Goal: Check status: Check status

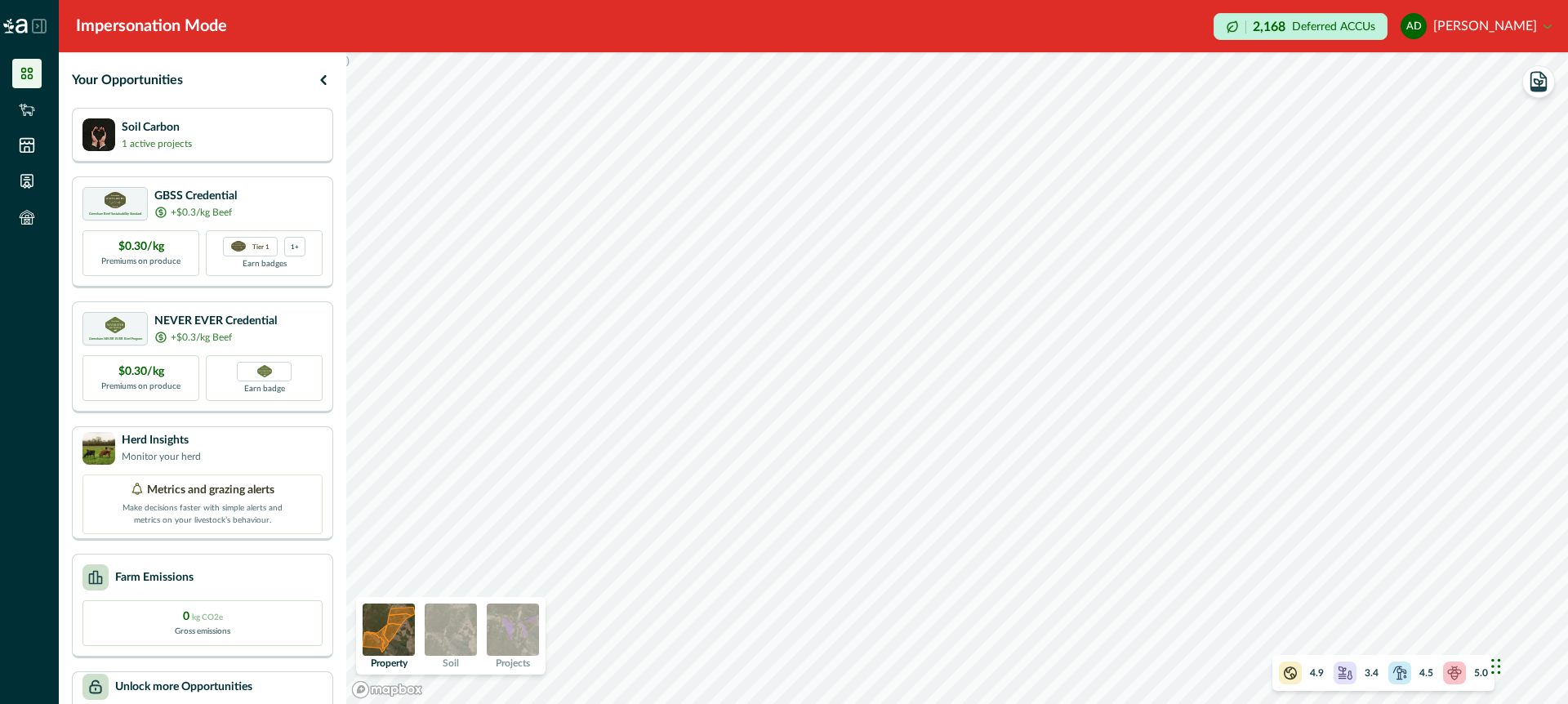
click at [466, 623] on img at bounding box center [451, 630] width 53 height 53
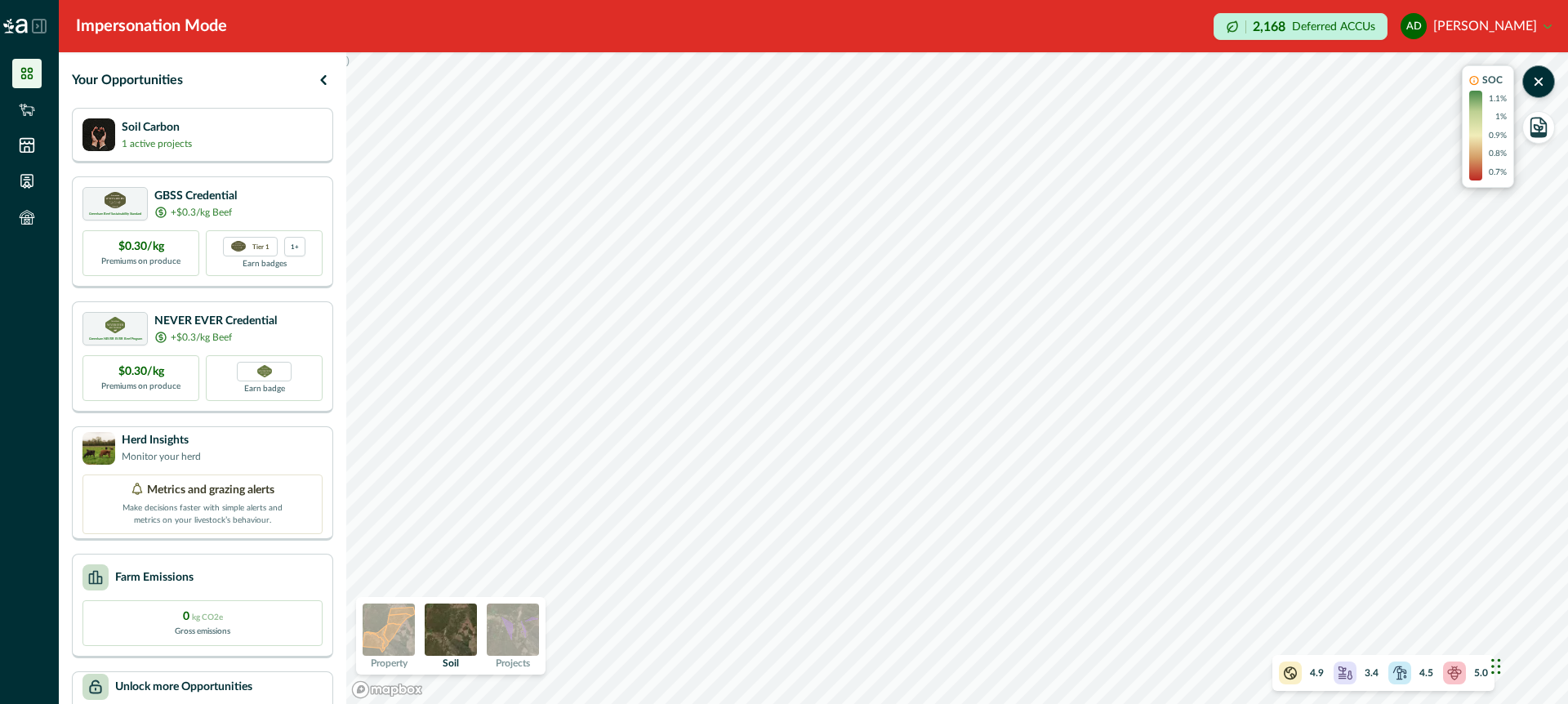
click at [520, 637] on img at bounding box center [513, 630] width 53 height 53
click at [440, 632] on img at bounding box center [451, 630] width 53 height 53
click at [526, 632] on img at bounding box center [513, 630] width 53 height 53
click at [395, 631] on img at bounding box center [389, 630] width 53 height 53
click at [519, 628] on img at bounding box center [513, 630] width 53 height 53
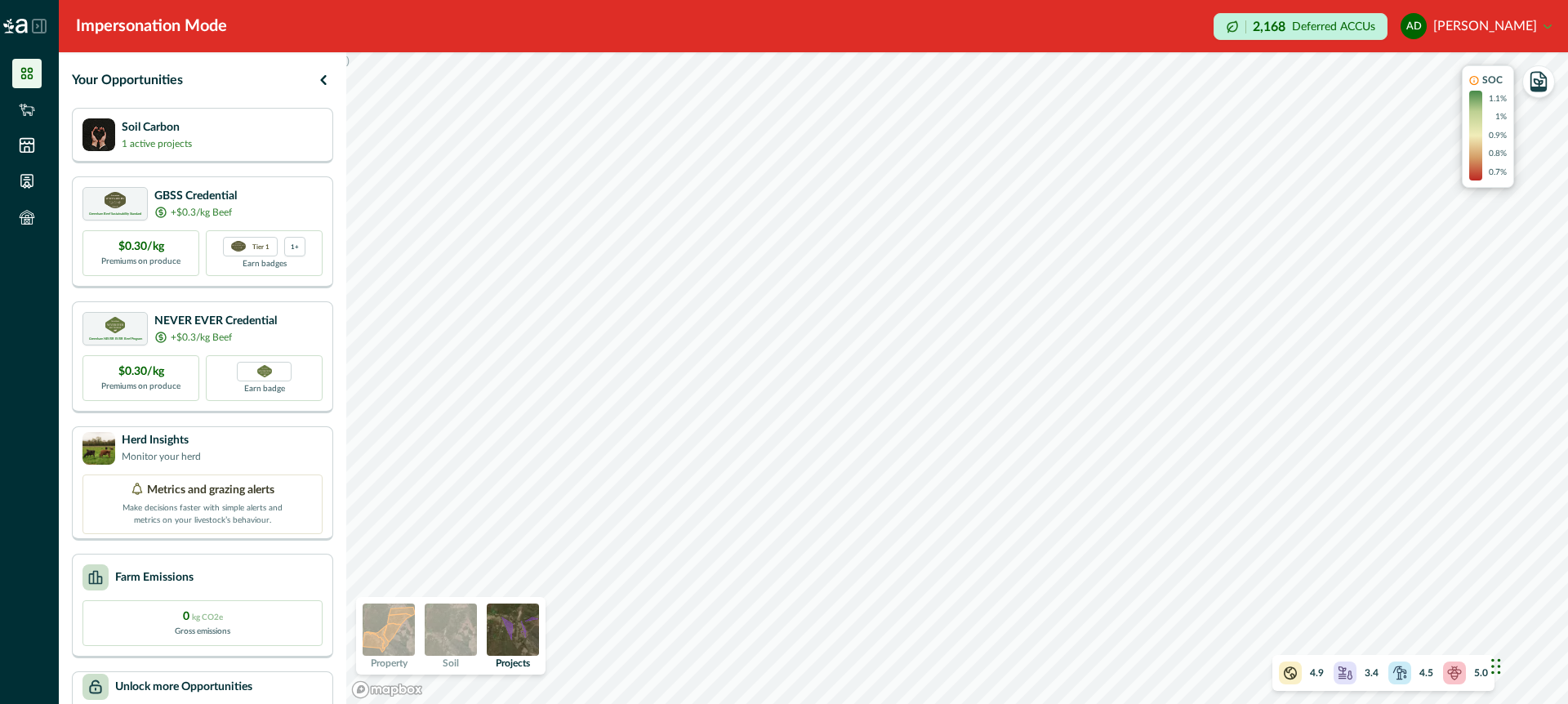
click at [393, 632] on img at bounding box center [389, 630] width 53 height 53
click at [1544, 79] on icon "button" at bounding box center [1539, 82] width 23 height 23
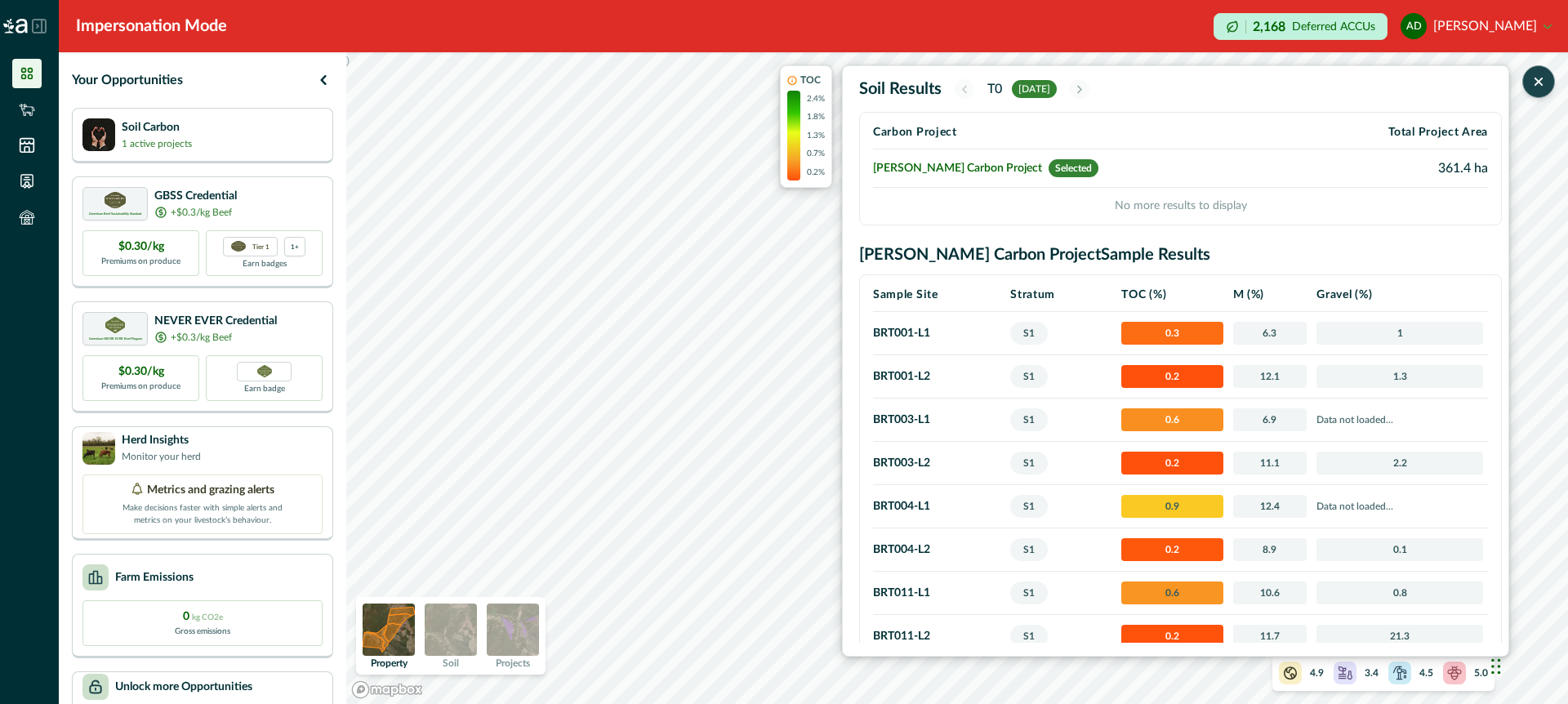
click at [1545, 84] on icon "button" at bounding box center [1538, 81] width 16 height 16
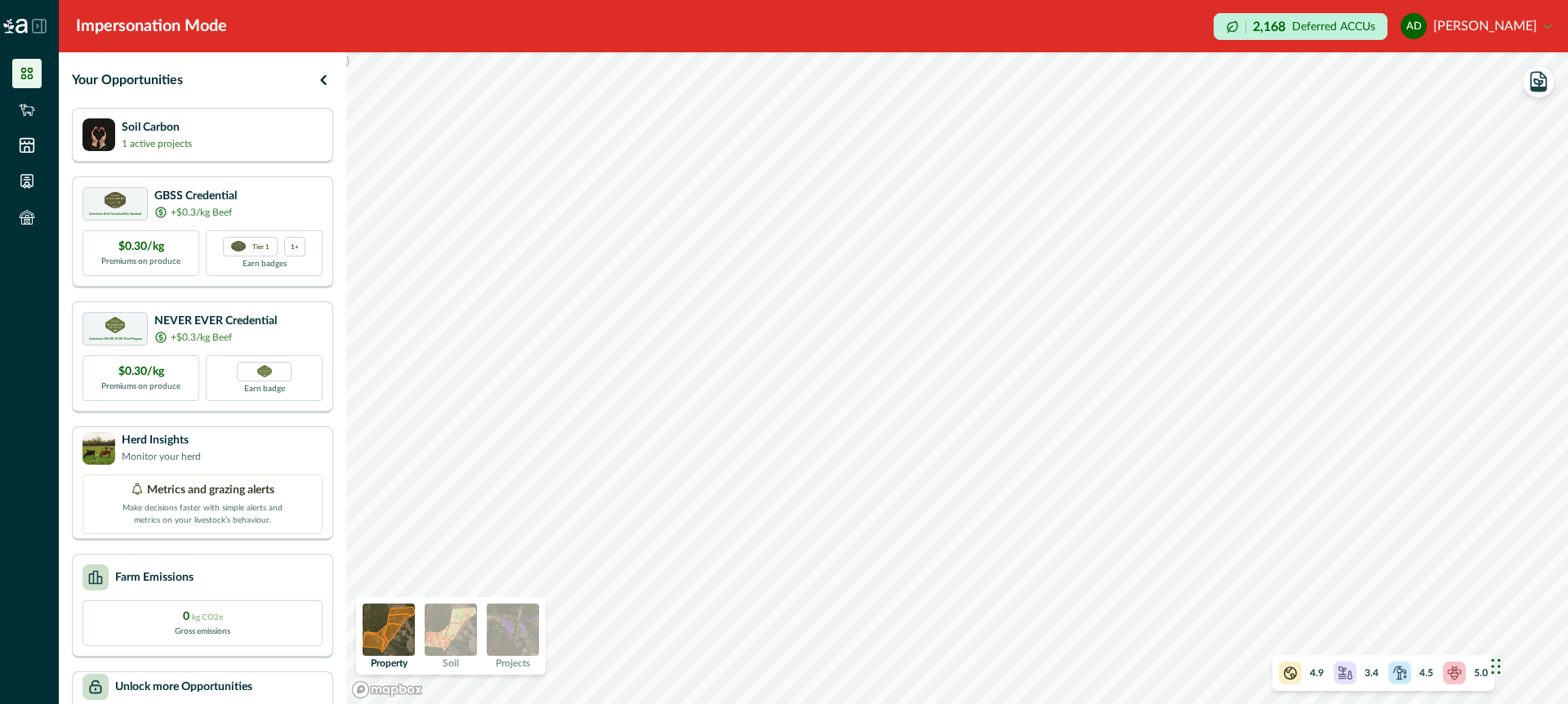
click at [515, 643] on img at bounding box center [513, 630] width 53 height 53
click at [396, 629] on img at bounding box center [389, 630] width 53 height 53
click at [525, 621] on img at bounding box center [513, 630] width 53 height 53
